Goal: Communication & Community: Answer question/provide support

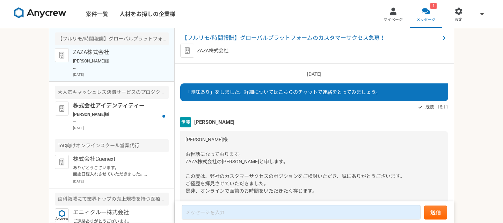
scroll to position [871, 0]
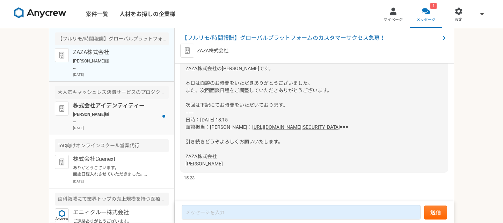
click at [151, 118] on p "[PERSON_NAME]様 お世話になります。 株式会社アイデンティティーでございます。 ご返信いただきありがとうございます。 平日のフルタイム勤務が難しい…" at bounding box center [116, 117] width 86 height 13
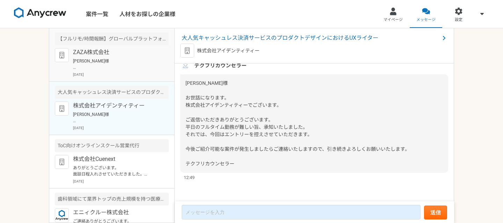
click at [106, 58] on p "[PERSON_NAME]様 お世話になっております。 ZAZA株式会社の[PERSON_NAME]です。 本日は面談のお時間をいただきありがとうございました…" at bounding box center [116, 64] width 86 height 13
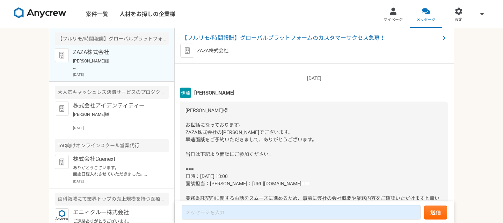
scroll to position [871, 0]
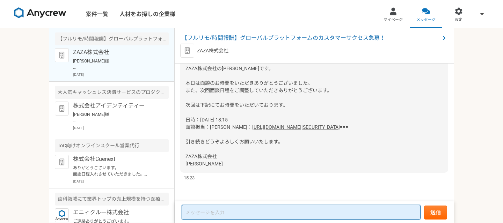
click at [242, 217] on textarea at bounding box center [300, 212] width 239 height 15
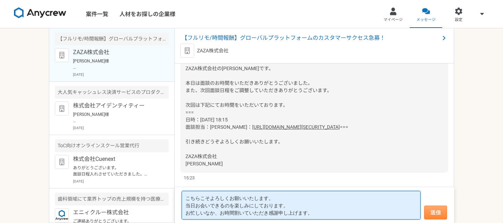
type textarea "こちらこそよろしくお願いいたします。 当日お会いできるのを楽しみにしております。 お忙しいなか、お時間割いていただき感謝申し上げます。"
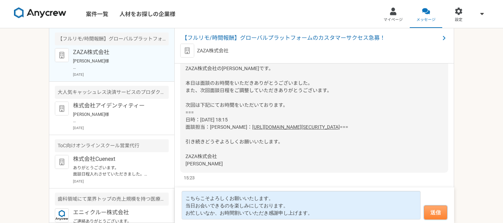
click at [430, 210] on button "送信" at bounding box center [435, 213] width 23 height 14
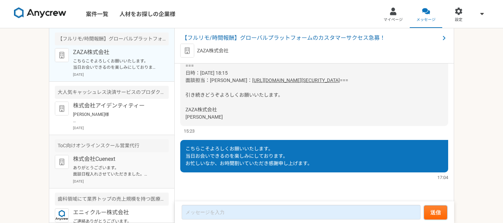
scroll to position [239, 0]
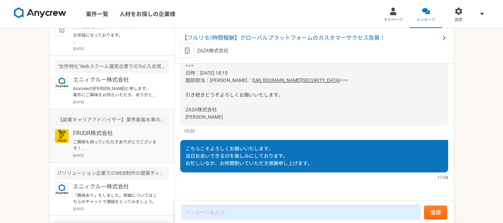
click at [86, 139] on div "FRUOR株式会社 [DATE]" at bounding box center [121, 143] width 96 height 29
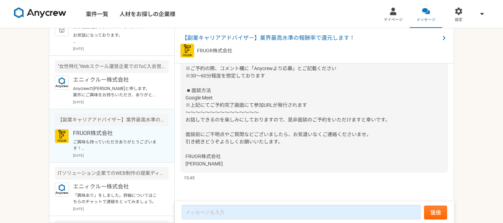
scroll to position [21, 0]
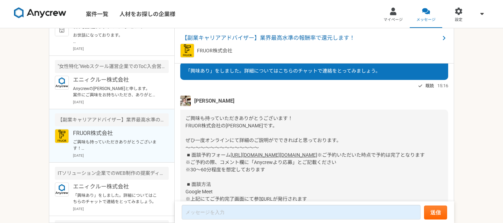
click at [42, 14] on img at bounding box center [40, 12] width 52 height 11
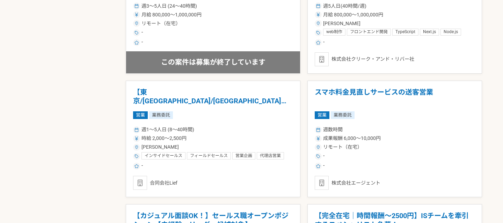
scroll to position [489, 0]
